Goal: Task Accomplishment & Management: Manage account settings

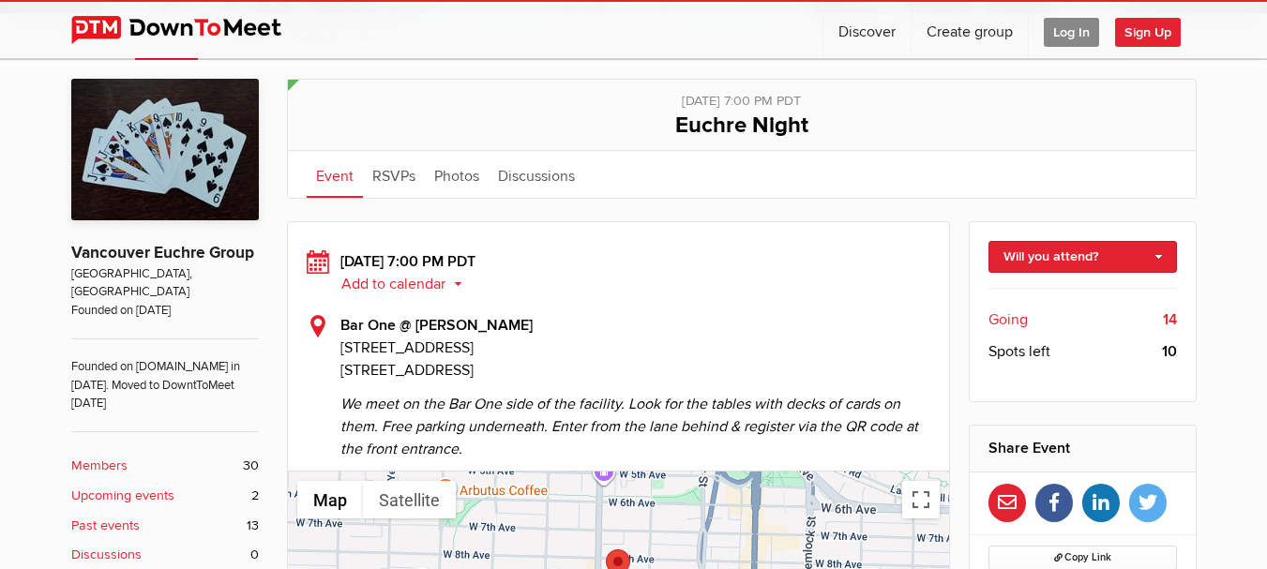
scroll to position [358, 0]
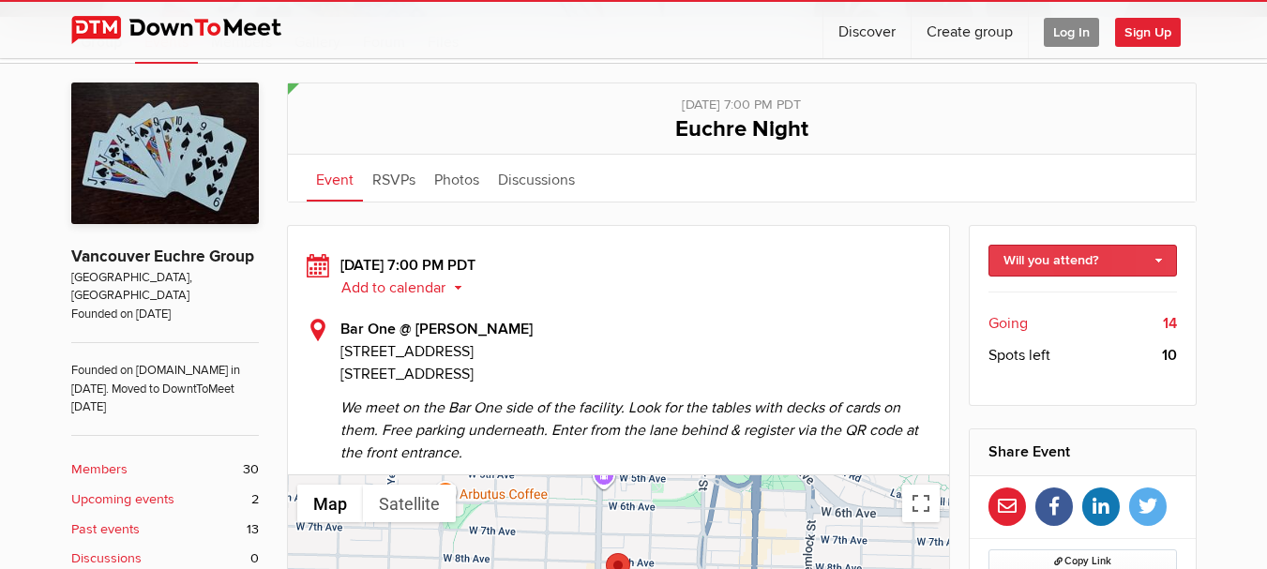
click at [1085, 270] on link "Will you attend?" at bounding box center [1082, 261] width 189 height 32
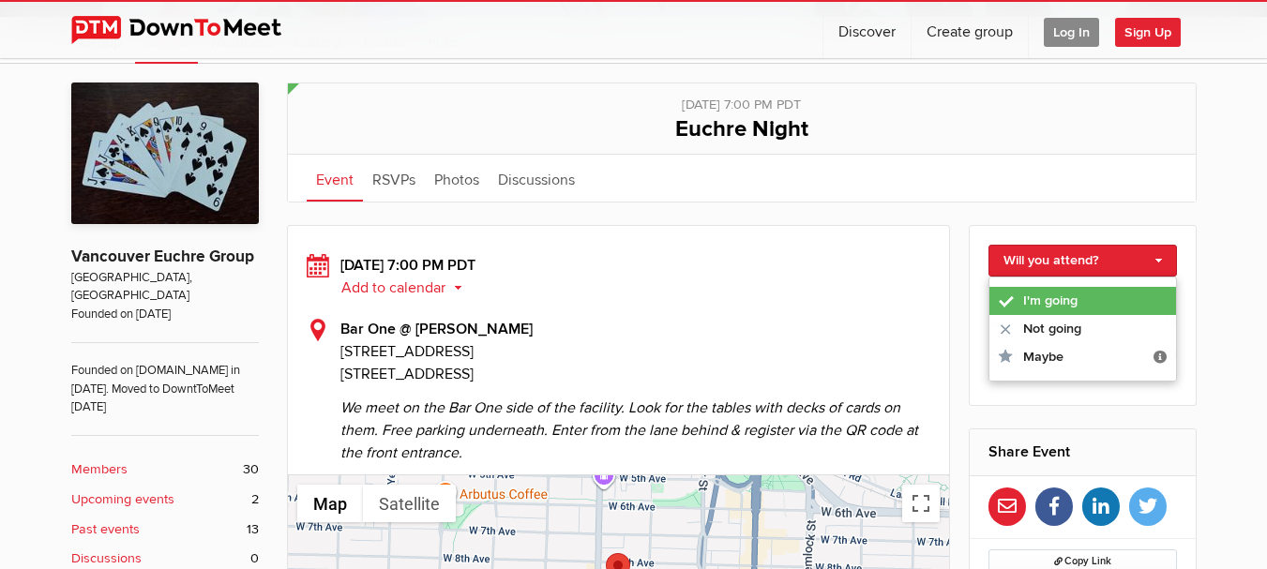
click at [1063, 308] on link "I'm going" at bounding box center [1082, 301] width 187 height 28
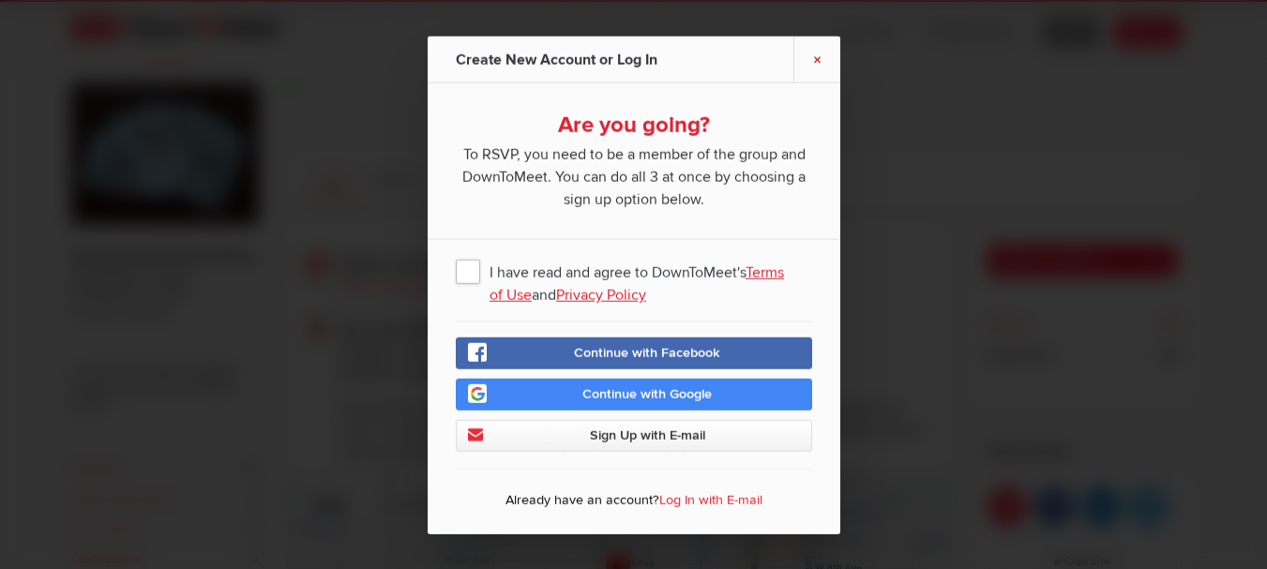
click at [822, 55] on link "×" at bounding box center [816, 59] width 47 height 46
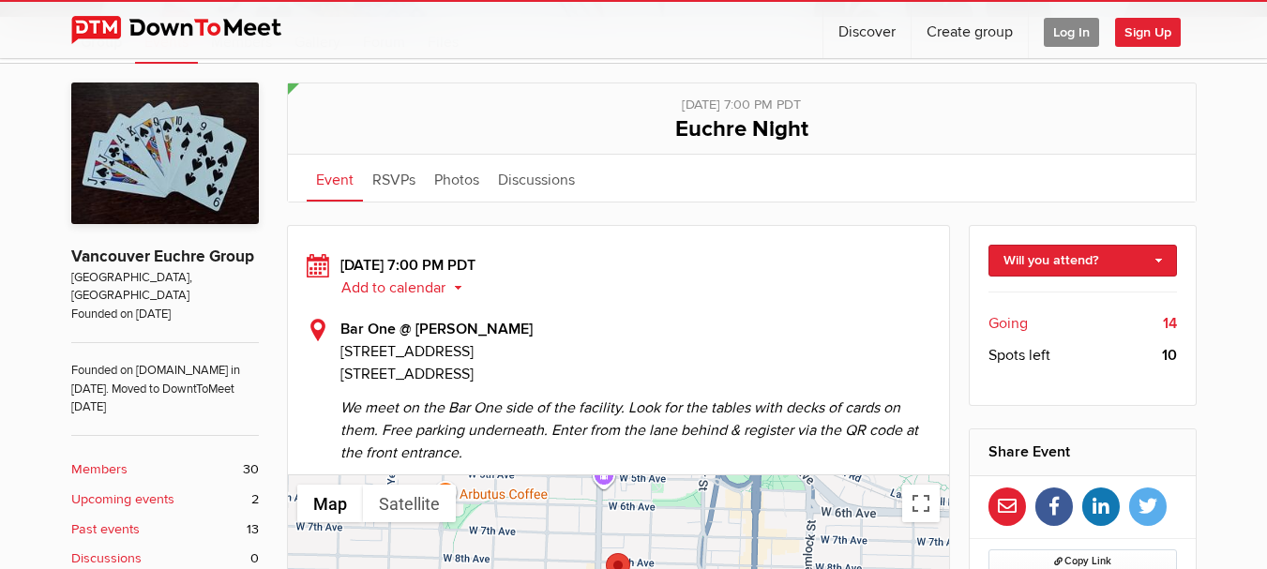
click at [1073, 35] on span "Log In" at bounding box center [1071, 32] width 55 height 29
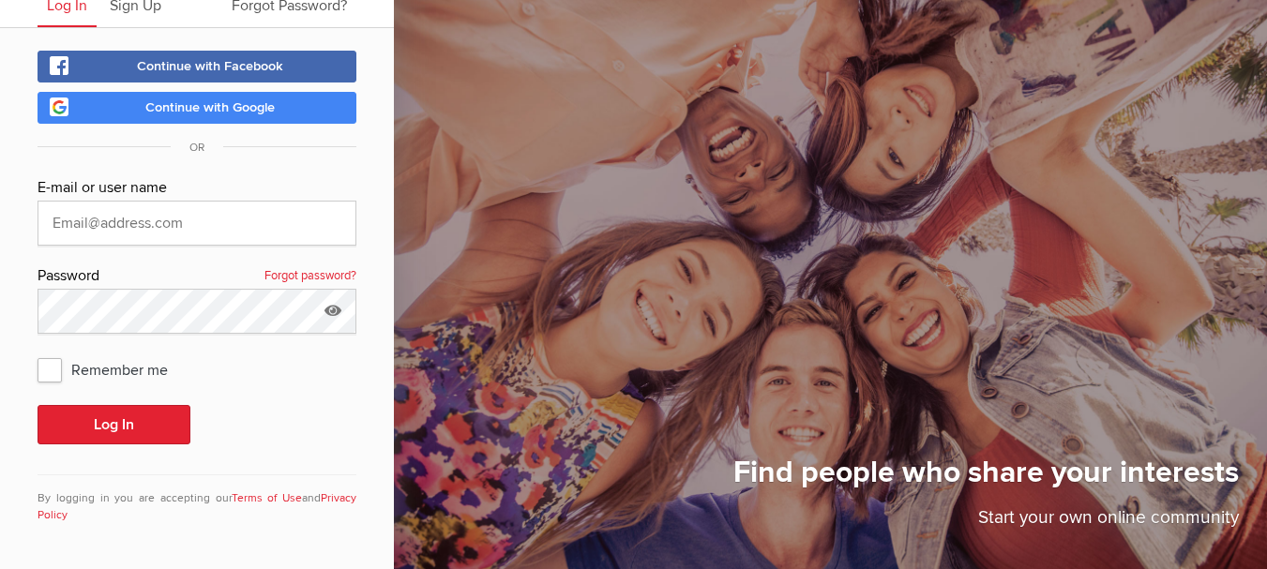
scroll to position [78, 0]
click at [173, 216] on input "text" at bounding box center [197, 223] width 319 height 45
type input "anthonyurrello@gmail.com"
click at [227, 178] on div "E-mail or user name" at bounding box center [197, 188] width 319 height 24
click at [331, 307] on icon at bounding box center [333, 310] width 28 height 43
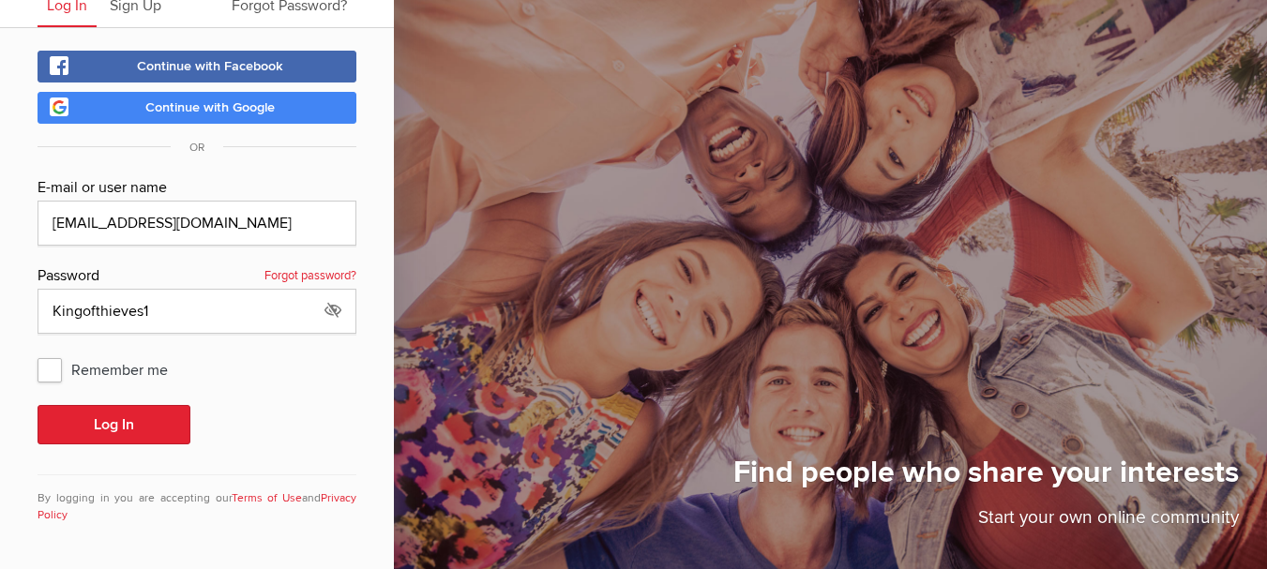
click at [48, 370] on span "Remember me" at bounding box center [112, 370] width 149 height 34
click at [38, 353] on input "Remember me" at bounding box center [37, 352] width 1 height 1
checkbox input "true"
click at [128, 420] on button "Log In" at bounding box center [114, 424] width 153 height 39
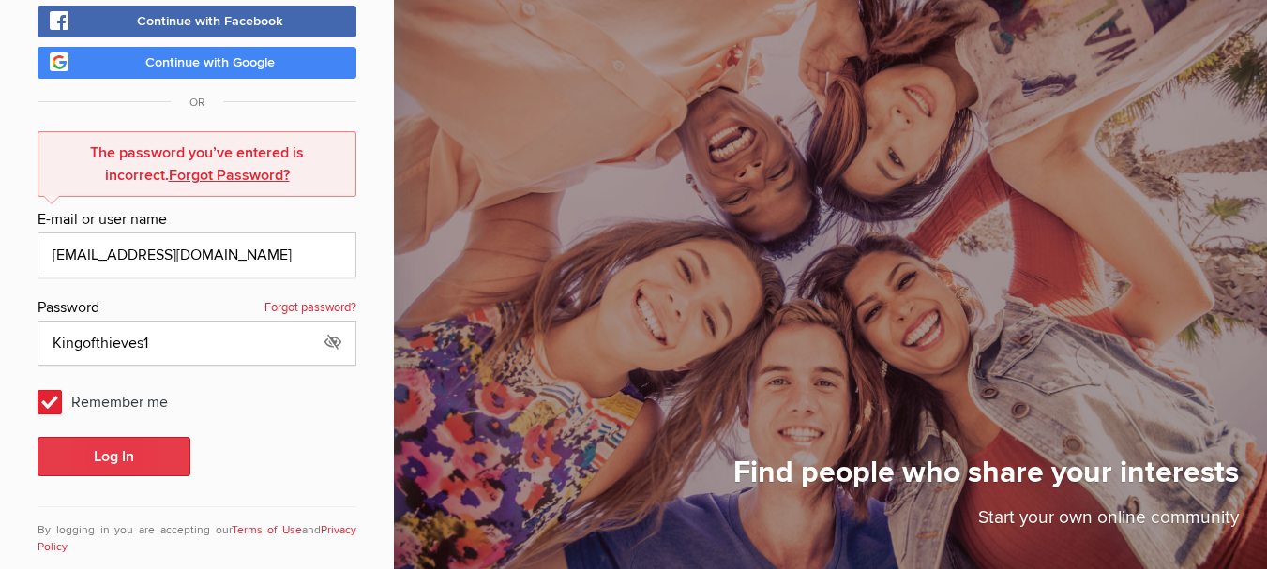
scroll to position [155, 0]
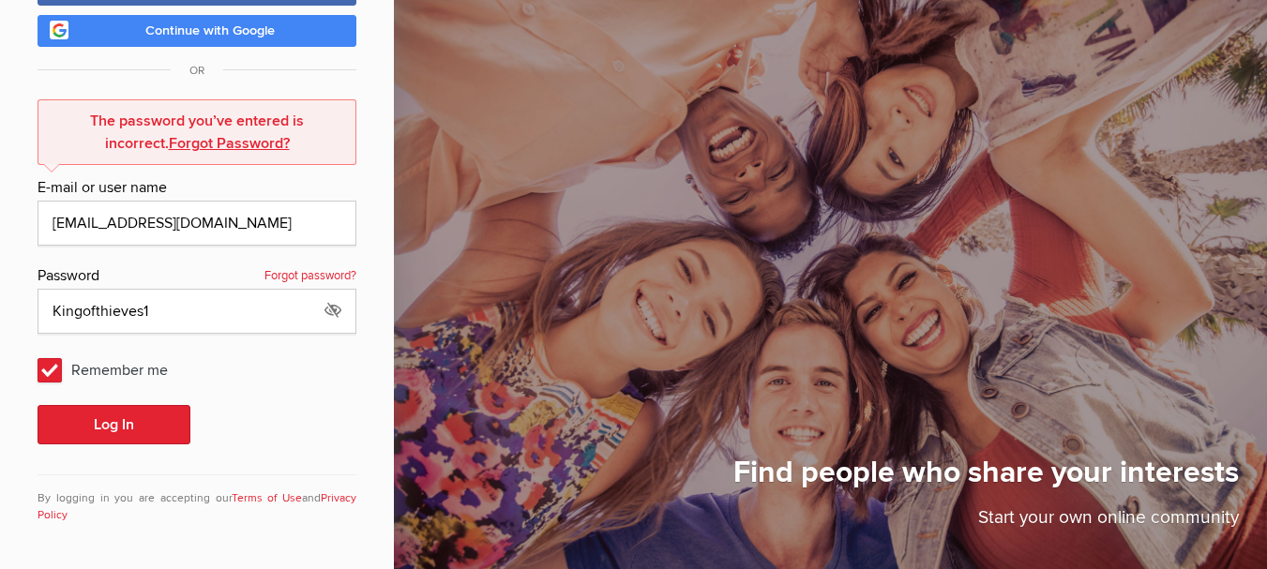
click at [185, 146] on link "Forgot Password?" at bounding box center [229, 143] width 121 height 19
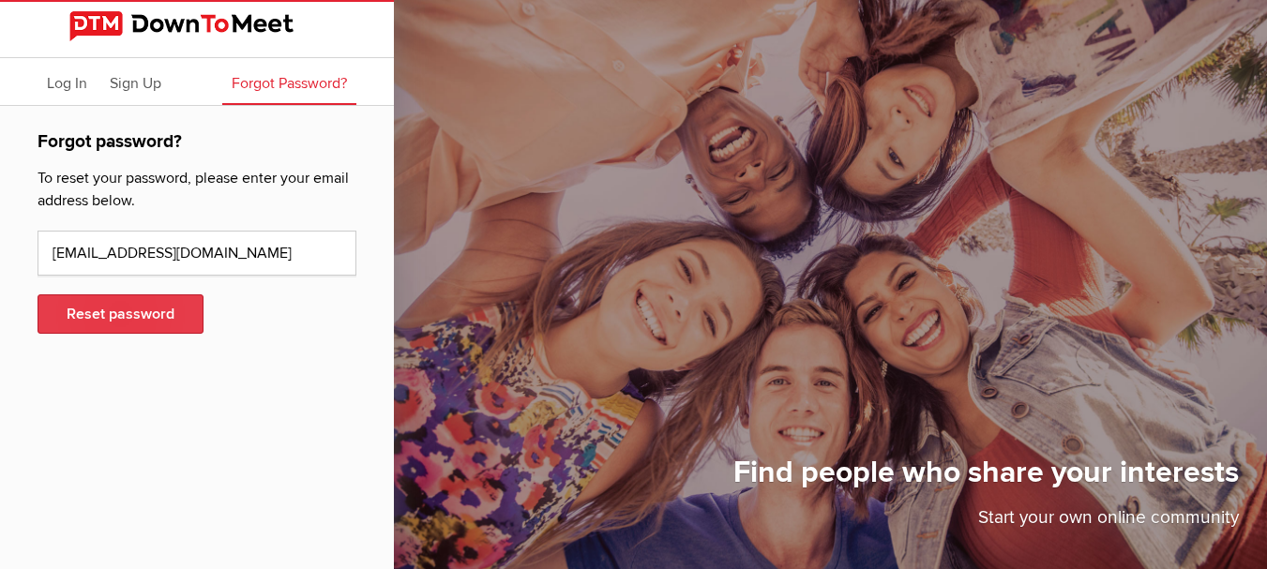
click at [126, 321] on button "Reset password" at bounding box center [121, 313] width 166 height 39
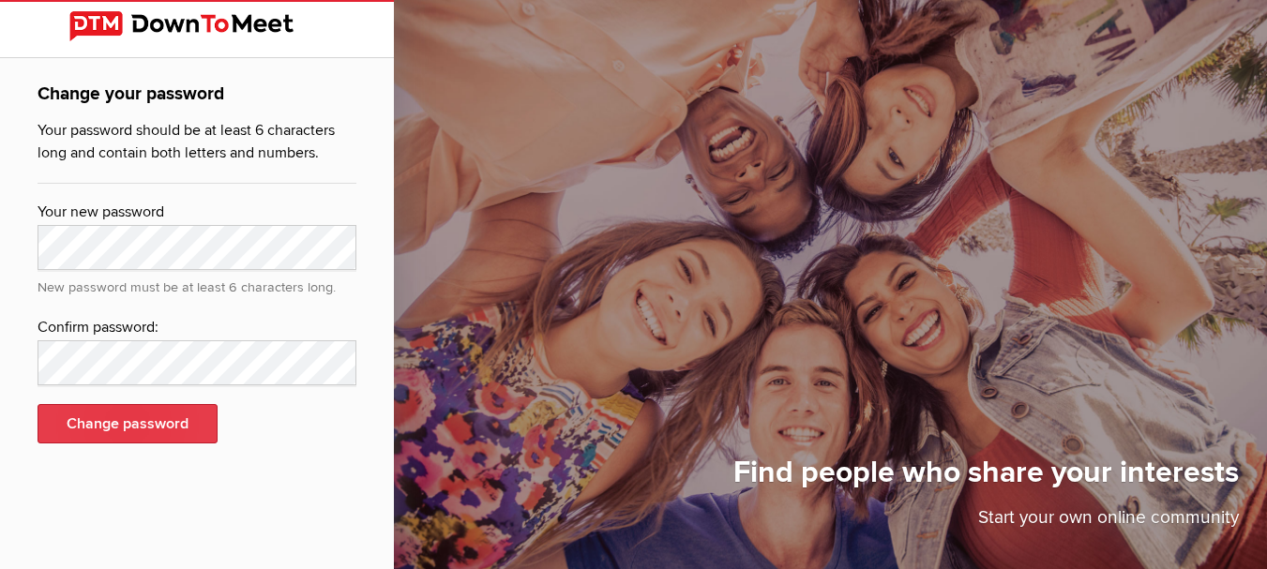
click at [105, 419] on button "Change password" at bounding box center [128, 423] width 180 height 39
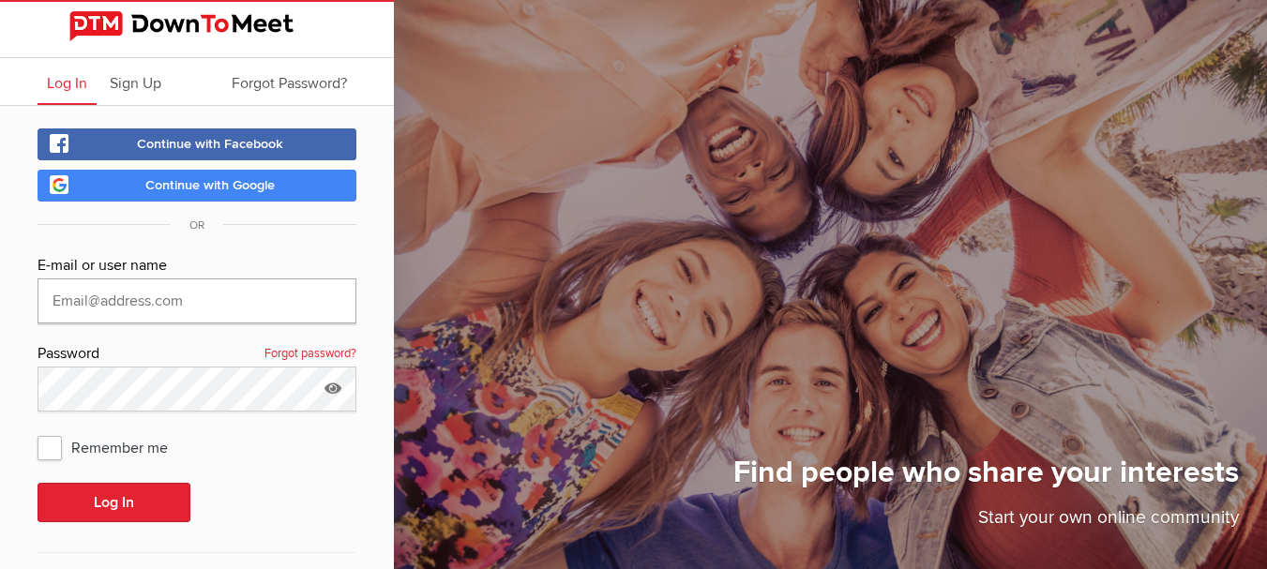
click at [130, 289] on input "text" at bounding box center [197, 301] width 319 height 45
type input "anthonyurrello@gmail.com"
click at [49, 441] on span "Remember me" at bounding box center [112, 447] width 149 height 34
click at [38, 430] on input "Remember me" at bounding box center [37, 430] width 1 height 1
checkbox input "true"
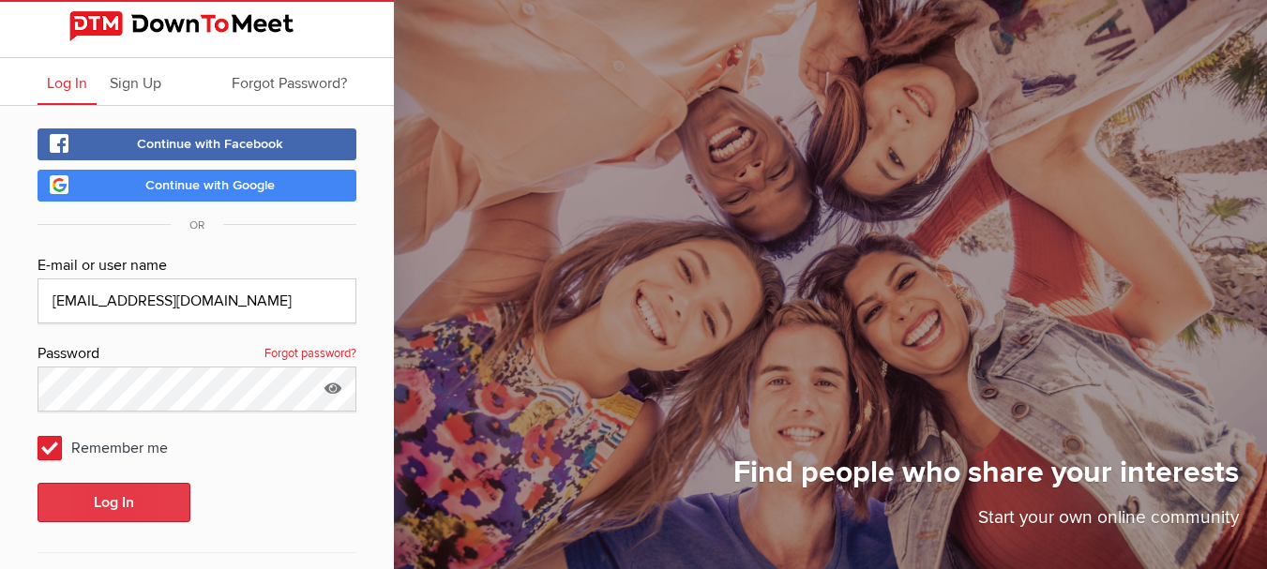
click at [116, 513] on button "Log In" at bounding box center [114, 502] width 153 height 39
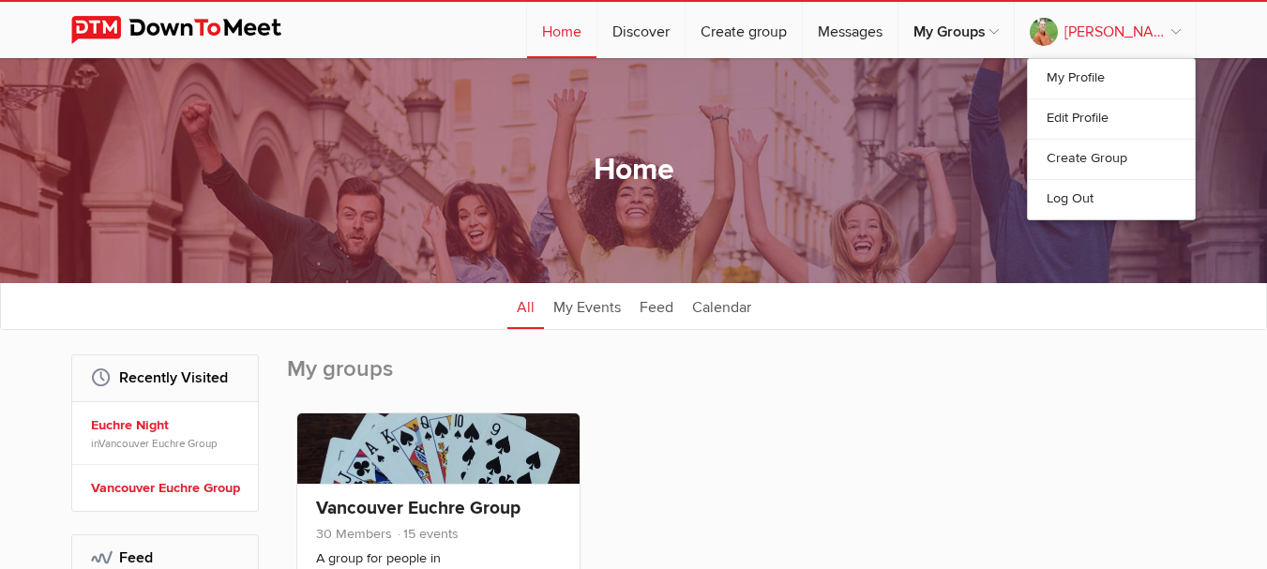
click at [1174, 26] on link "Anthony" at bounding box center [1105, 30] width 181 height 56
click at [1174, 35] on link "Anthony" at bounding box center [1105, 30] width 181 height 56
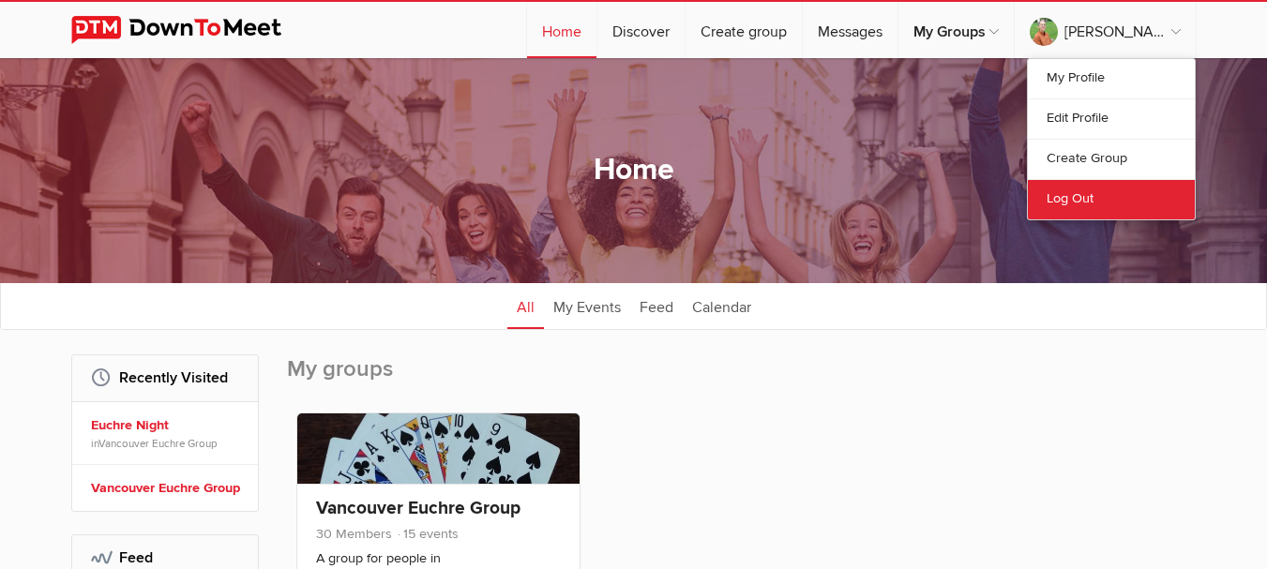
click at [1078, 195] on link "Log Out" at bounding box center [1111, 199] width 167 height 40
